Goal: Find specific page/section: Find specific page/section

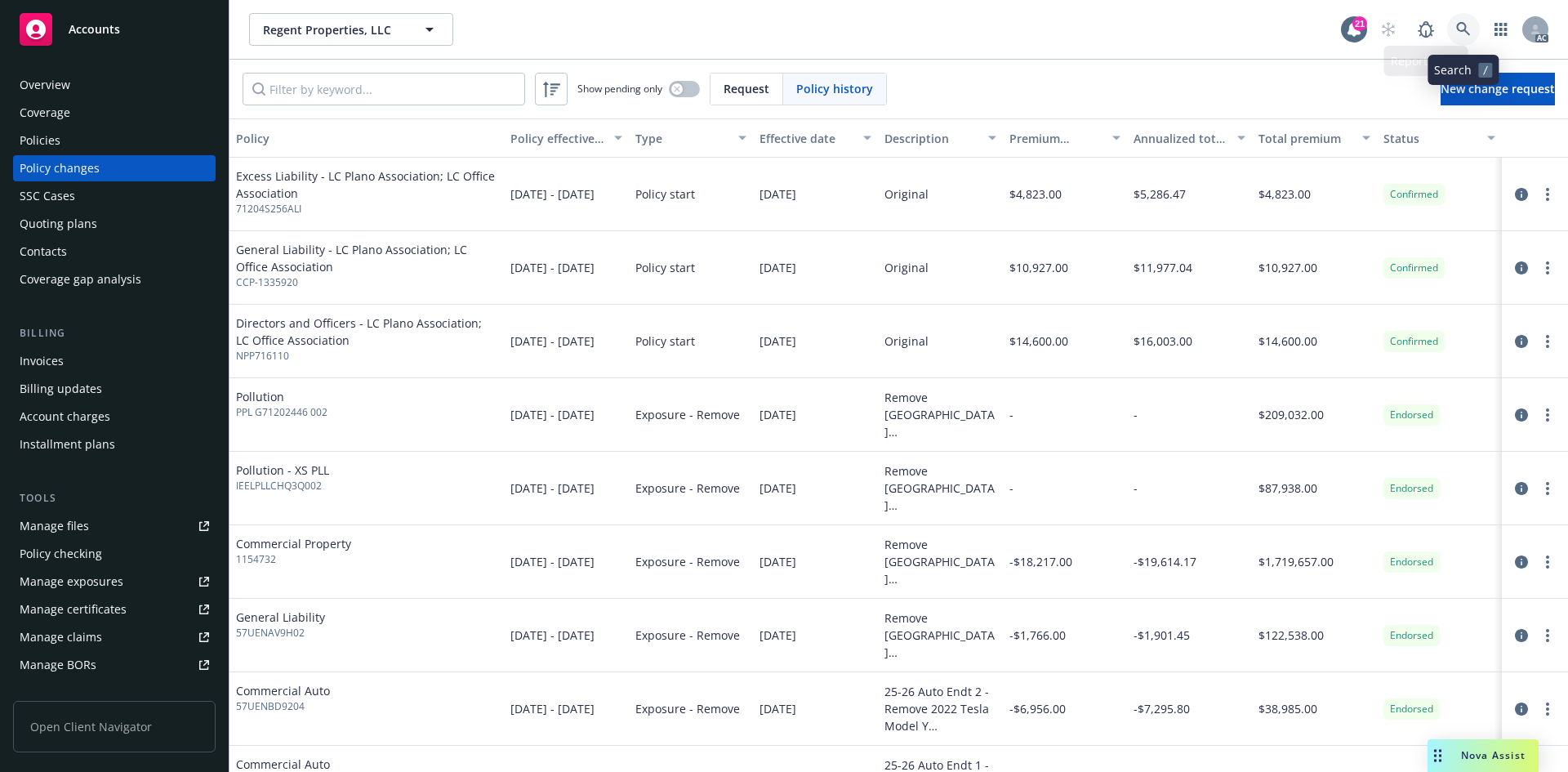
click at [1465, 31] on icon at bounding box center [1463, 28] width 15 height 15
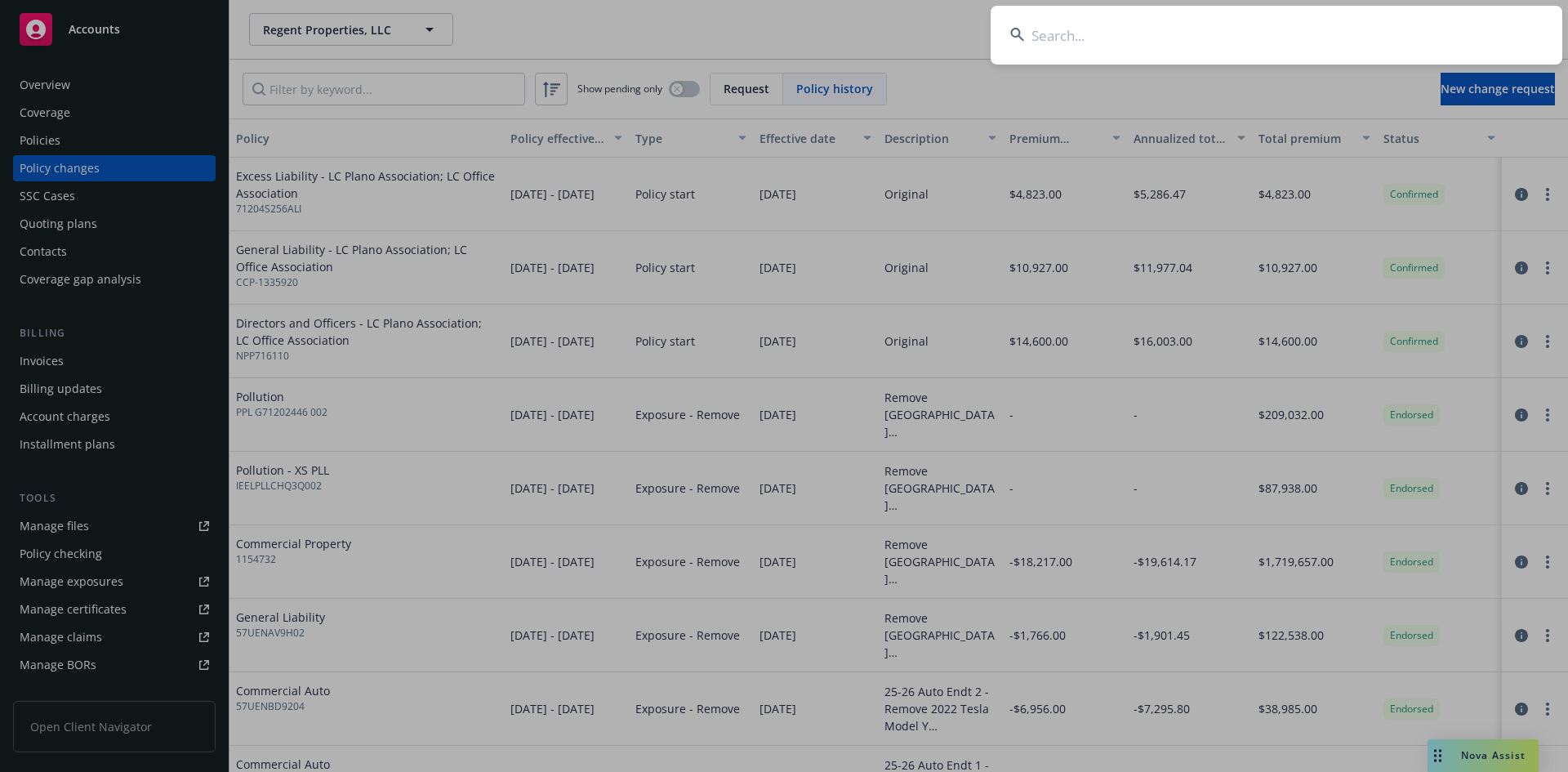
click at [1347, 35] on input at bounding box center [1276, 35] width 571 height 59
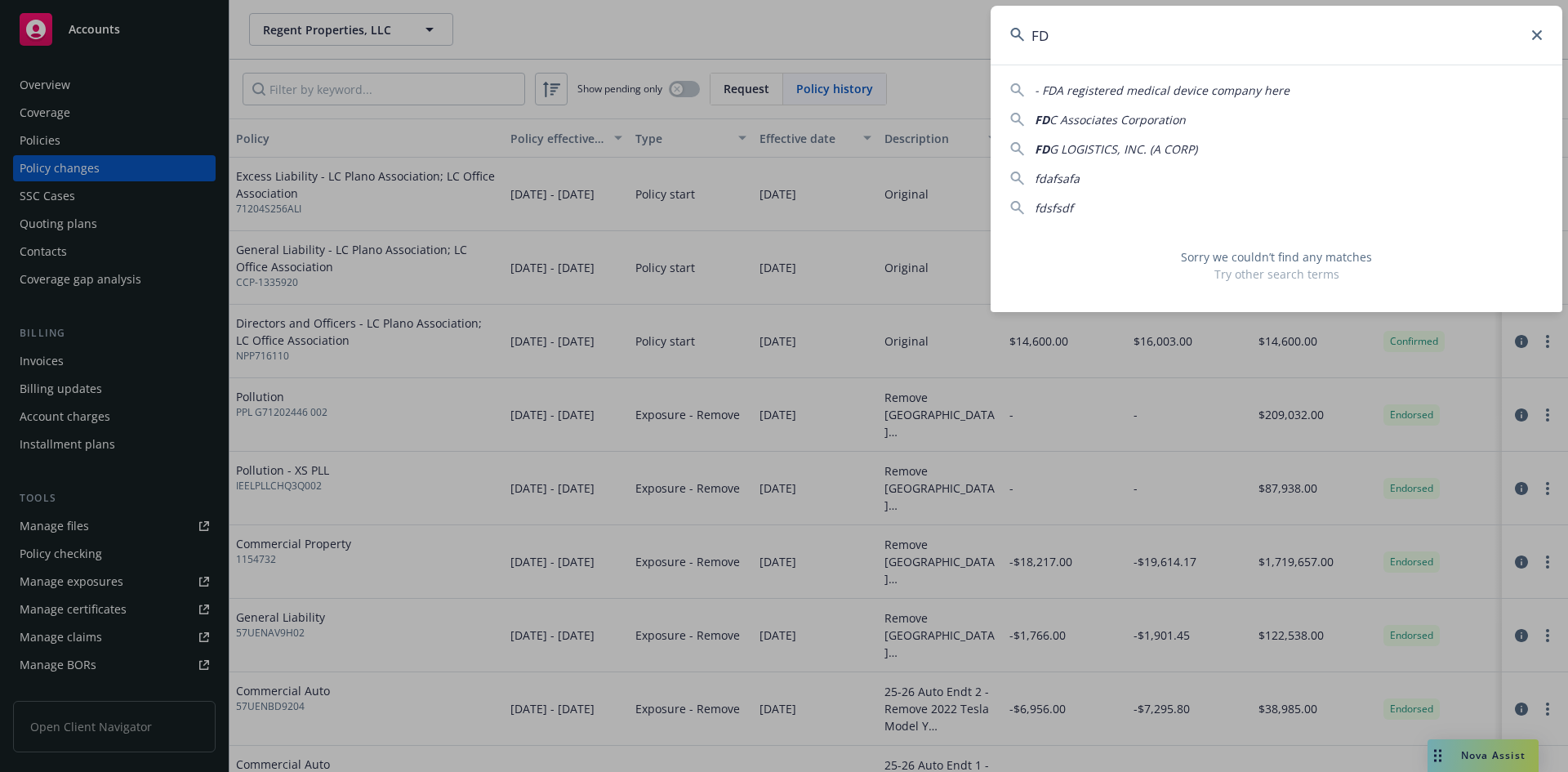
type input "F"
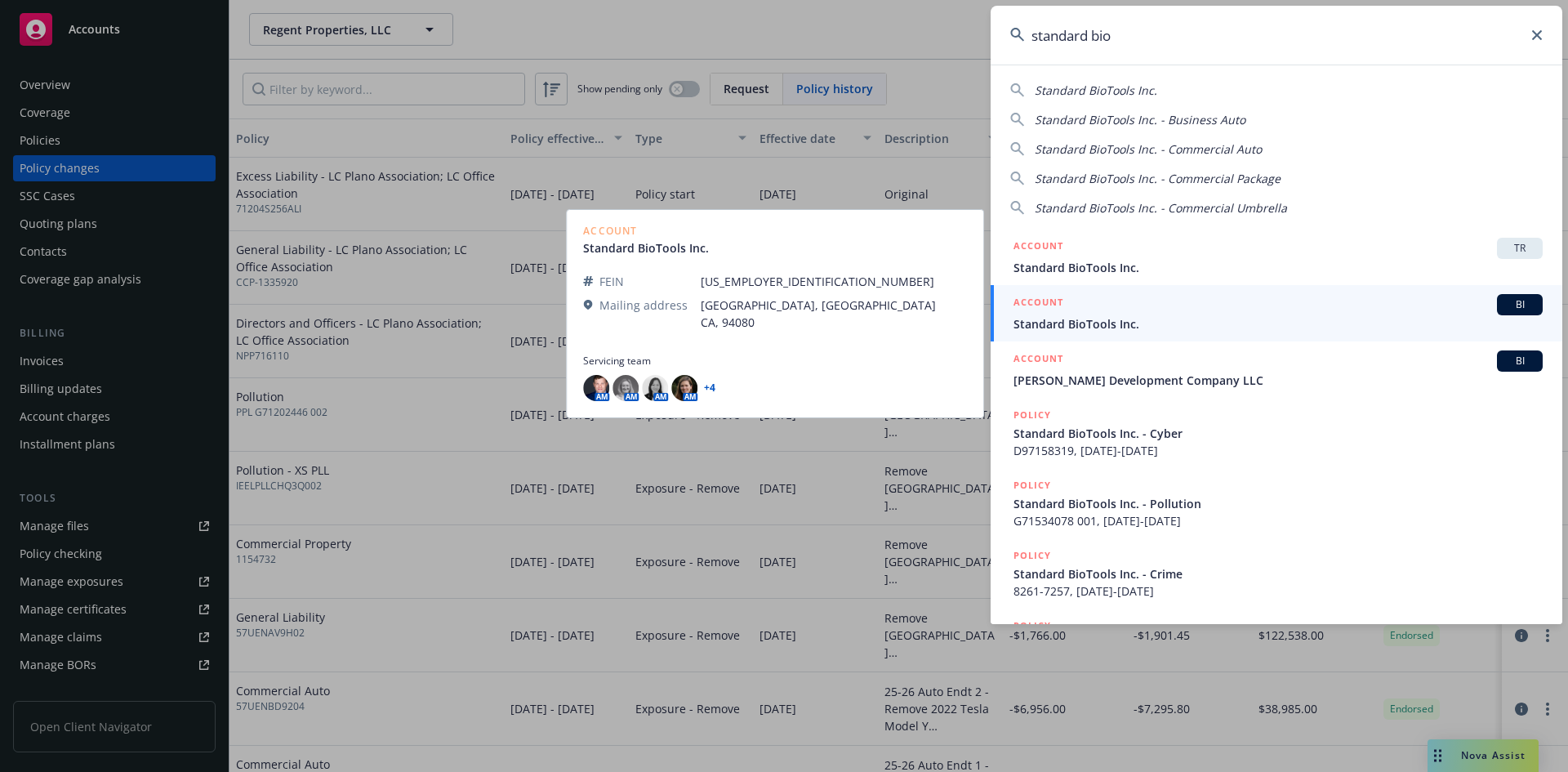
type input "standard bio"
click at [1204, 326] on span "Standard BioTools Inc." at bounding box center [1277, 323] width 529 height 17
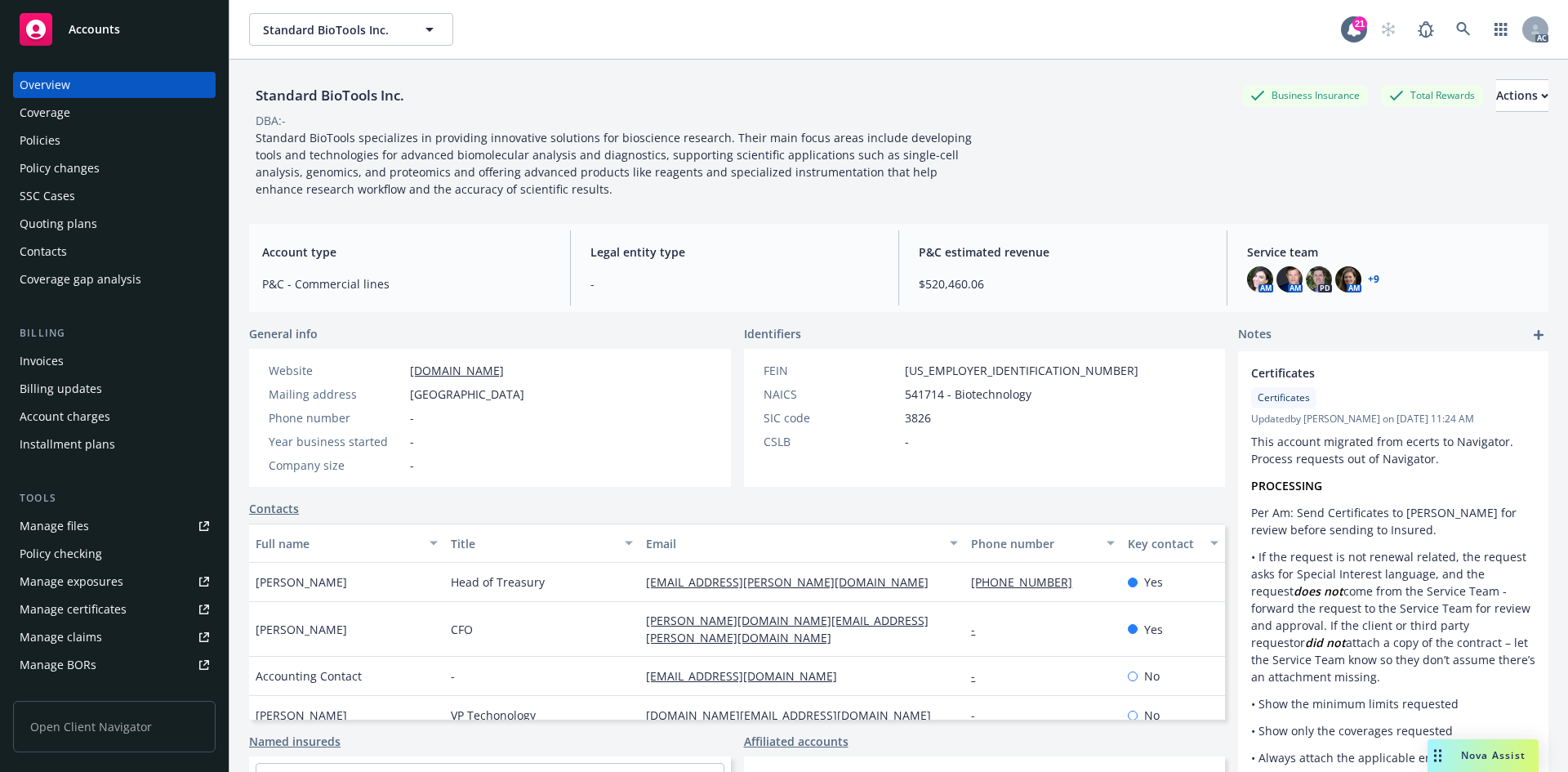
click at [74, 163] on div "Policy changes" at bounding box center [60, 168] width 81 height 27
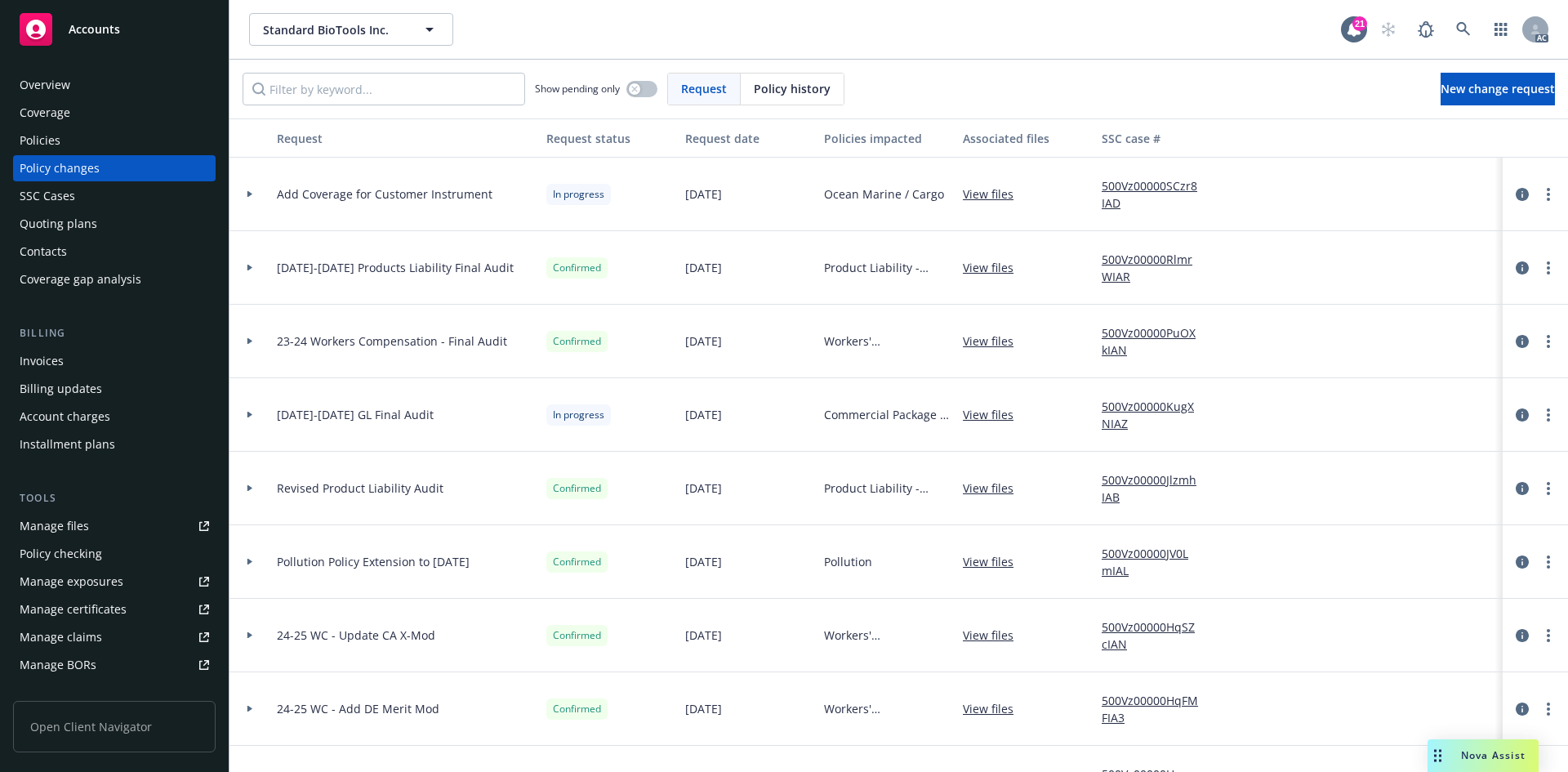
click at [755, 94] on span "Policy history" at bounding box center [792, 88] width 77 height 17
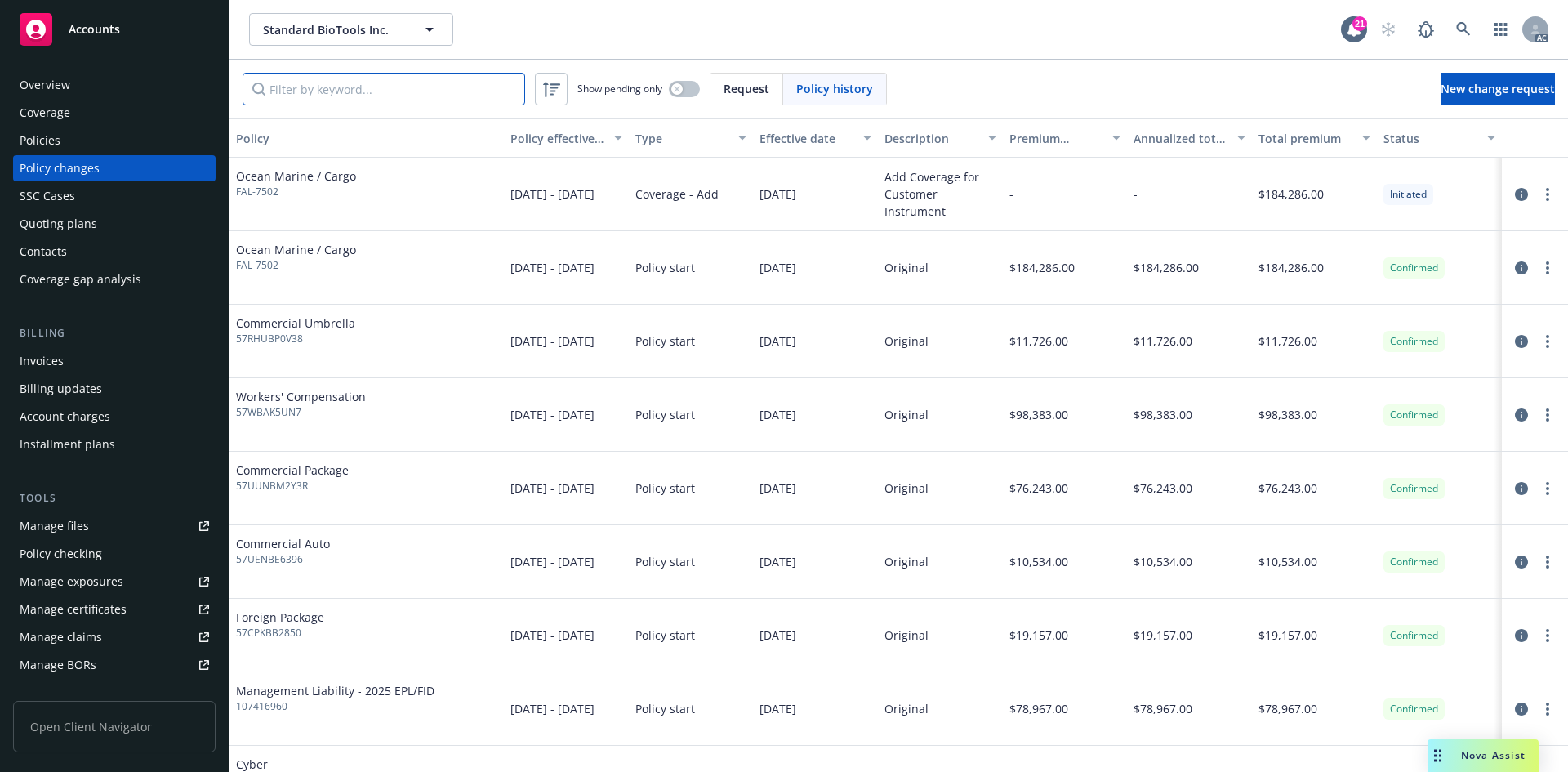
click at [380, 86] on input "Filter by keyword..." at bounding box center [384, 88] width 283 height 32
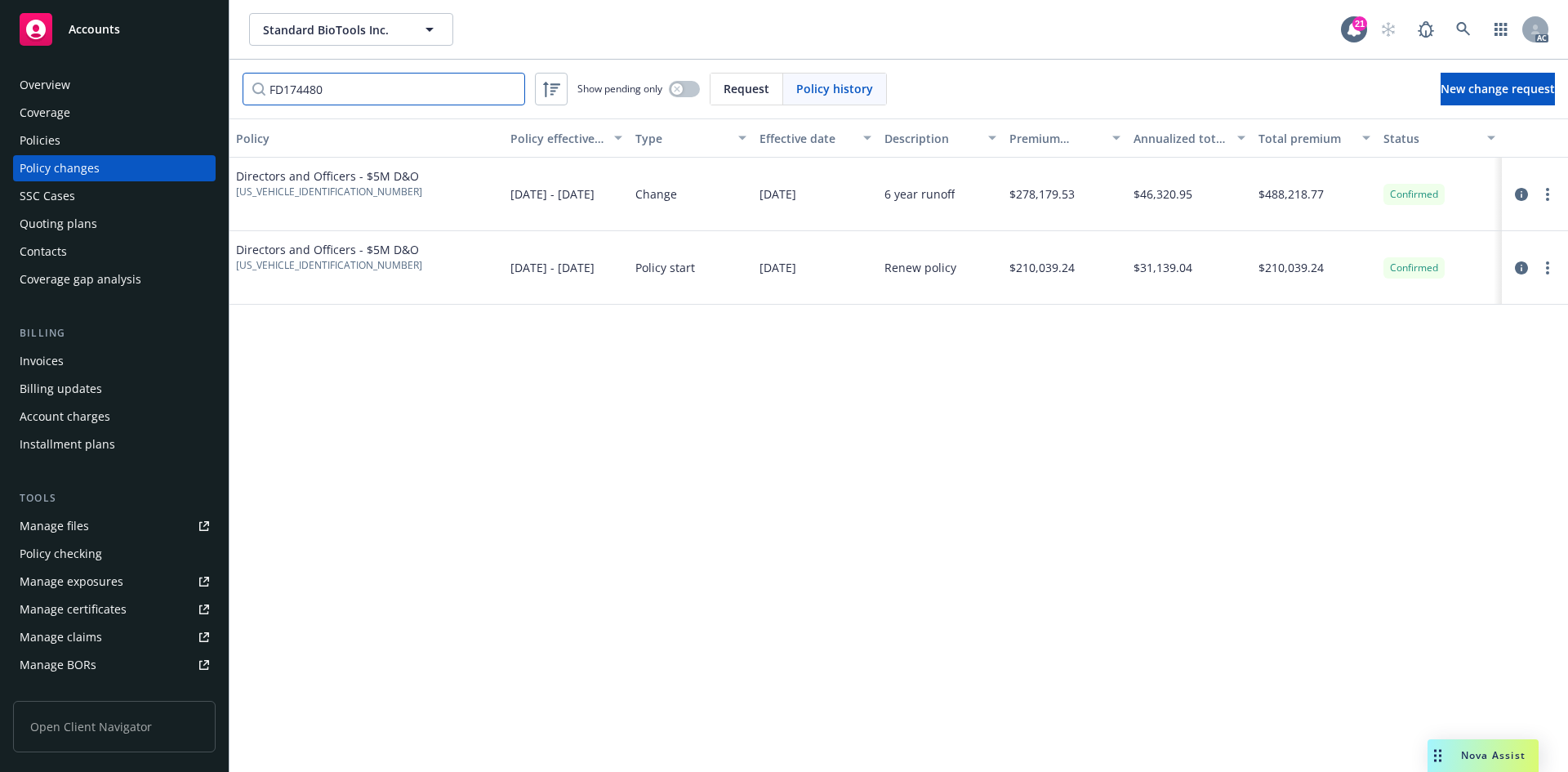
type input "FD174480"
drag, startPoint x: 308, startPoint y: 193, endPoint x: 244, endPoint y: 205, distance: 65.1
click at [244, 205] on div "Directors and Officers - $5M D&O [US_VEHICLE_IDENTIFICATION_NUMBER]" at bounding box center [366, 194] width 274 height 74
click at [292, 205] on div "Directors and Officers - $5M D&O [US_VEHICLE_IDENTIFICATION_NUMBER]" at bounding box center [366, 194] width 274 height 74
click at [1456, 21] on link at bounding box center [1463, 28] width 32 height 32
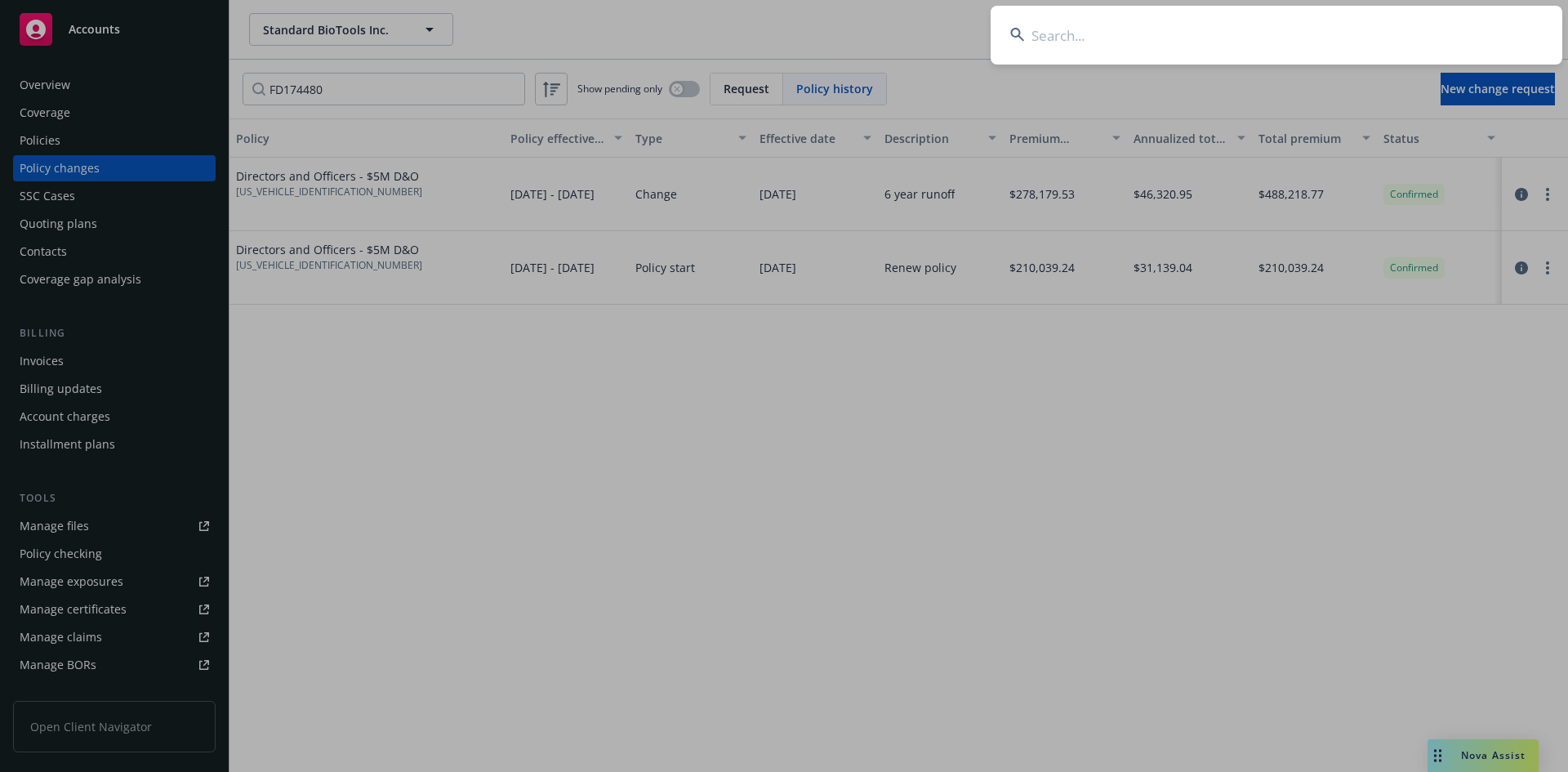
click at [1309, 36] on input at bounding box center [1276, 35] width 571 height 59
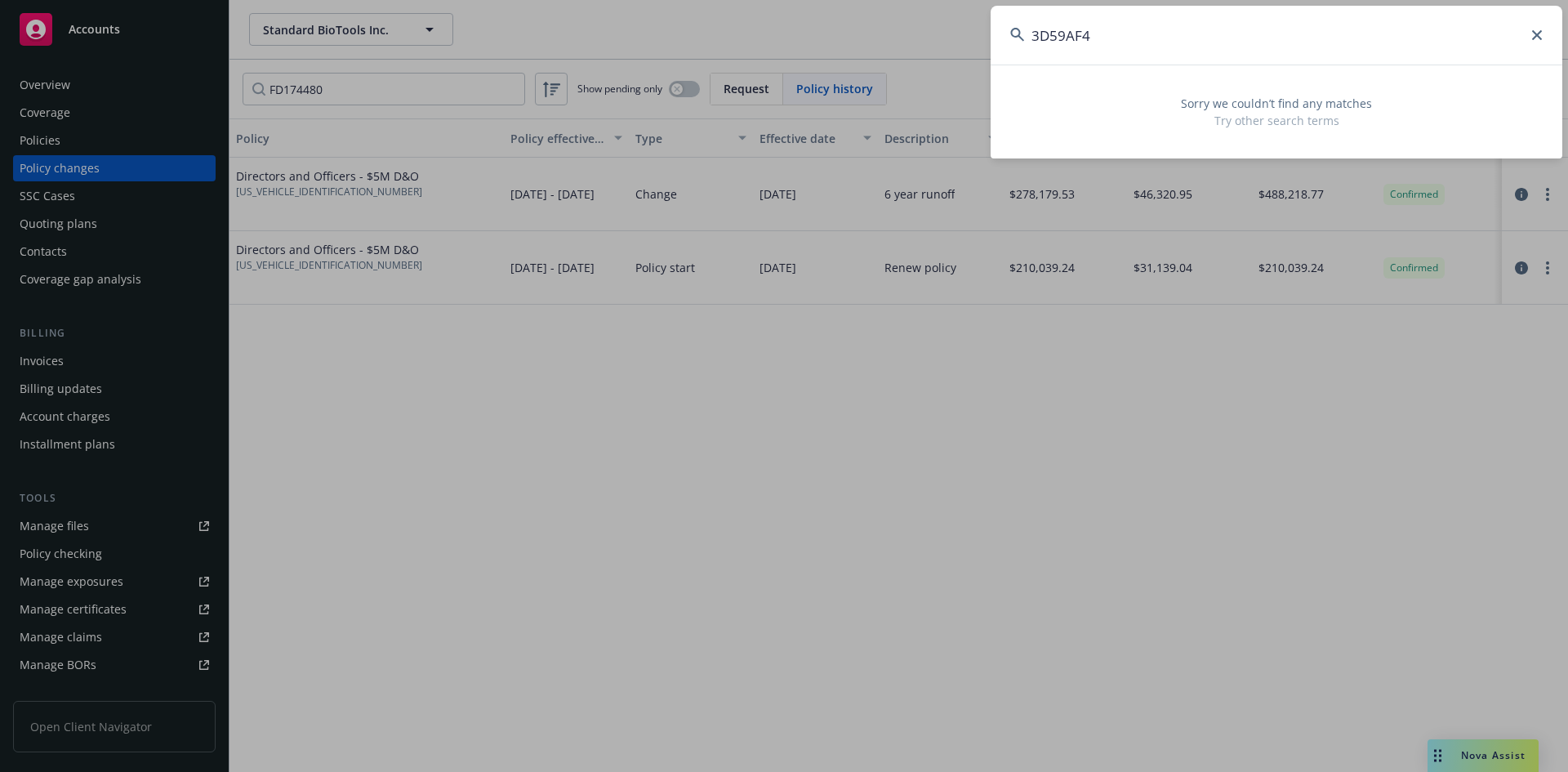
type input "3D59AF41"
drag, startPoint x: 1128, startPoint y: 30, endPoint x: 966, endPoint y: 52, distance: 163.5
click at [966, 52] on div "3D59AF41 Sorry we couldn’t find any matches Try other search terms" at bounding box center [784, 386] width 1568 height 772
